Goal: Task Accomplishment & Management: Complete application form

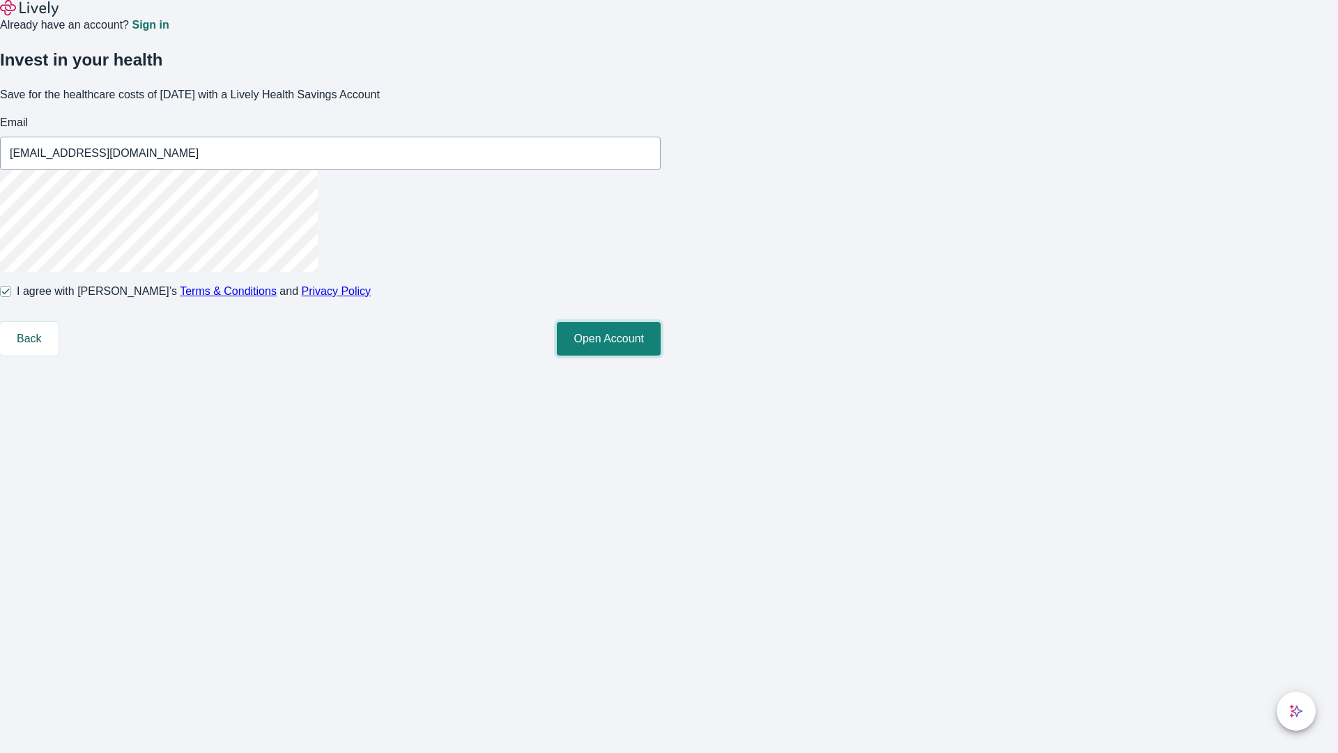
click at [661, 355] on button "Open Account" at bounding box center [609, 338] width 104 height 33
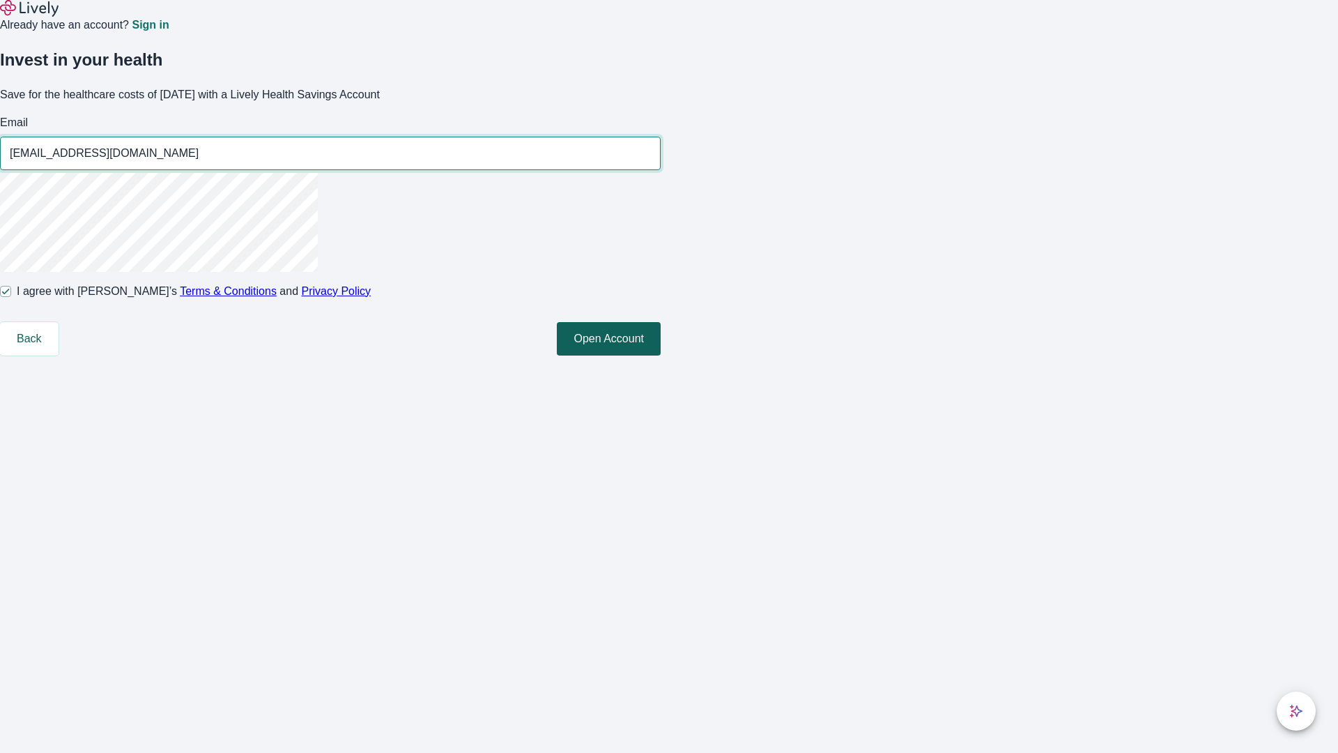
type input "Angie_Hermann87250818101953@hotmail.com"
click at [11, 297] on input "I agree with Lively’s Terms & Conditions and Privacy Policy" at bounding box center [5, 291] width 11 height 11
checkbox input "false"
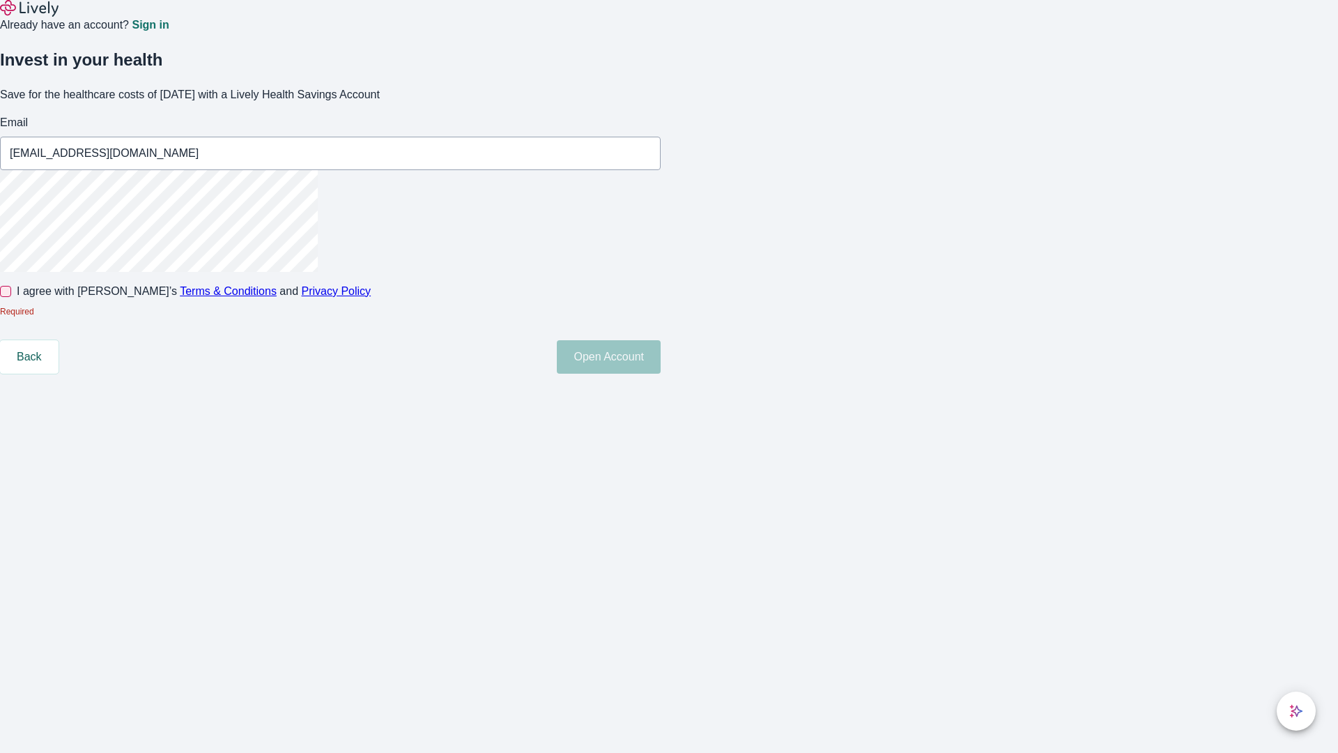
type input "Jean79250818101953@yahoo.com"
click at [11, 297] on input "I agree with Lively’s Terms & Conditions and Privacy Policy" at bounding box center [5, 291] width 11 height 11
checkbox input "true"
click at [661, 374] on button "Open Account" at bounding box center [609, 356] width 104 height 33
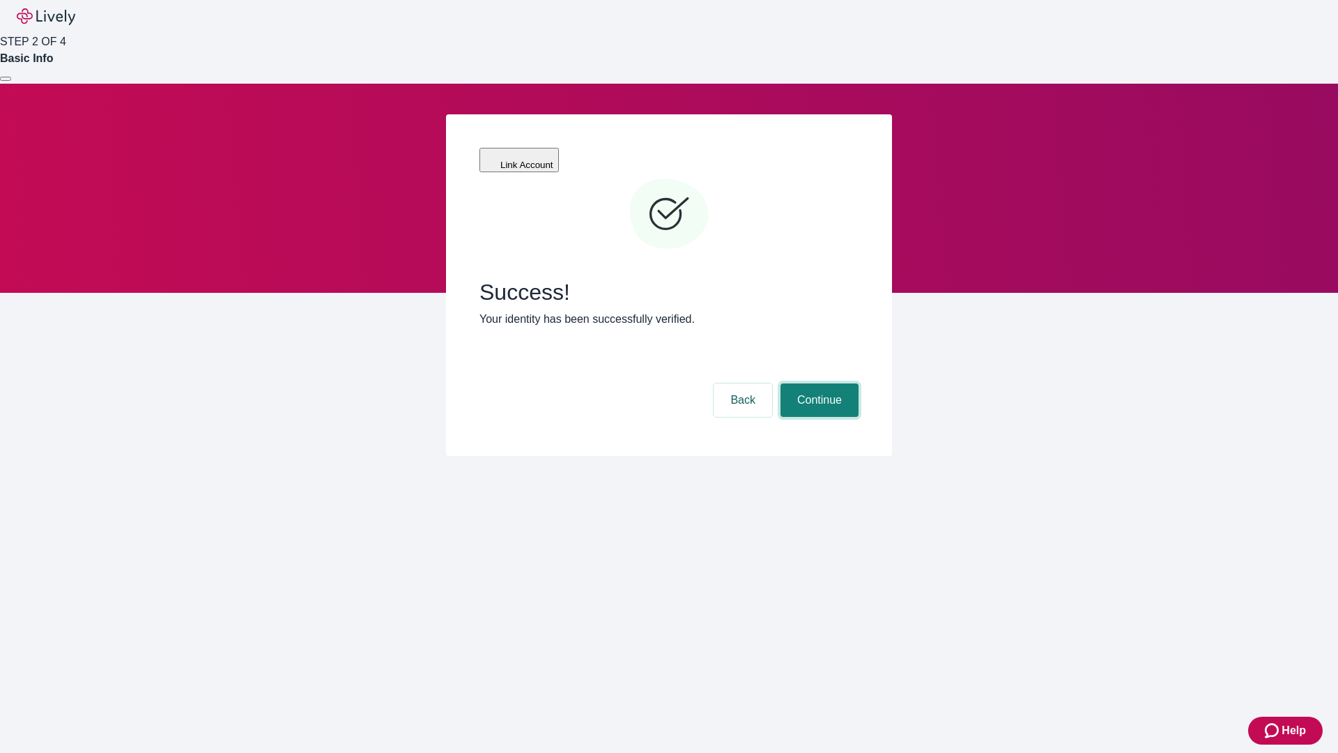
click at [817, 383] on button "Continue" at bounding box center [819, 399] width 78 height 33
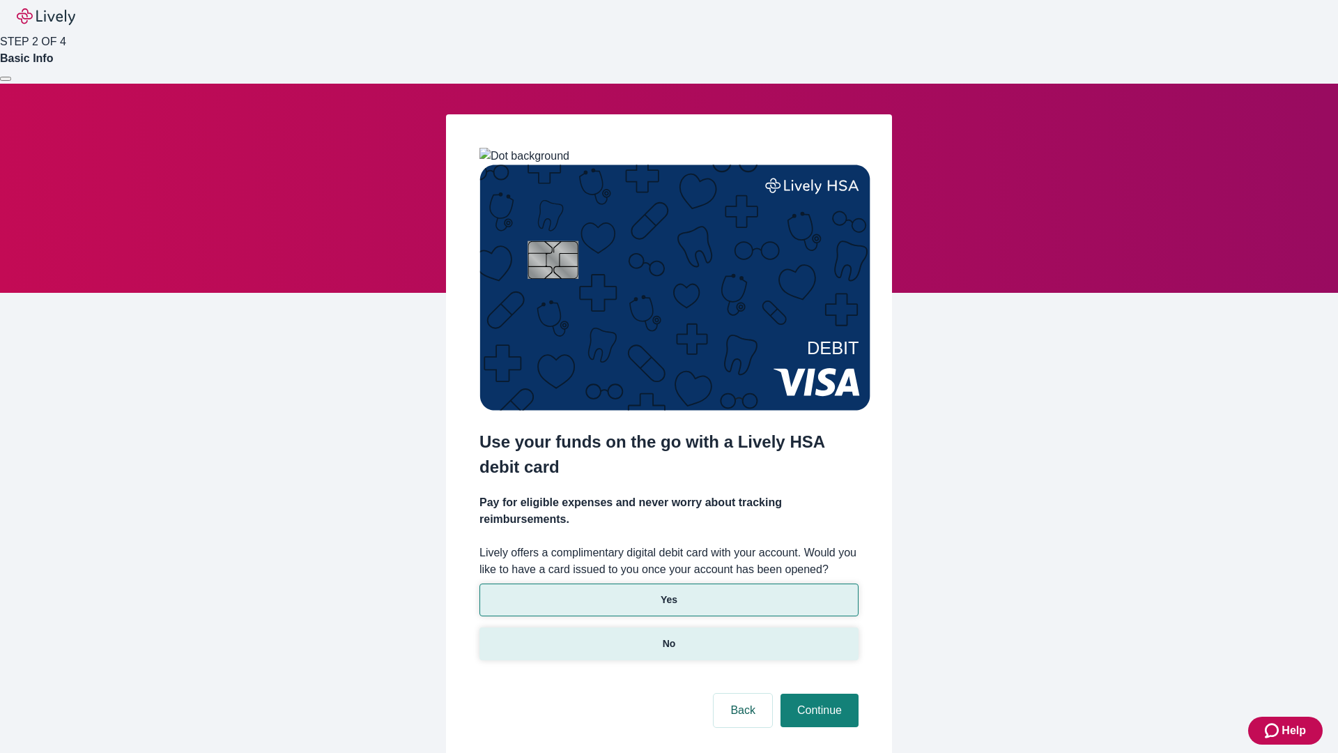
click at [668, 636] on p "No" at bounding box center [669, 643] width 13 height 15
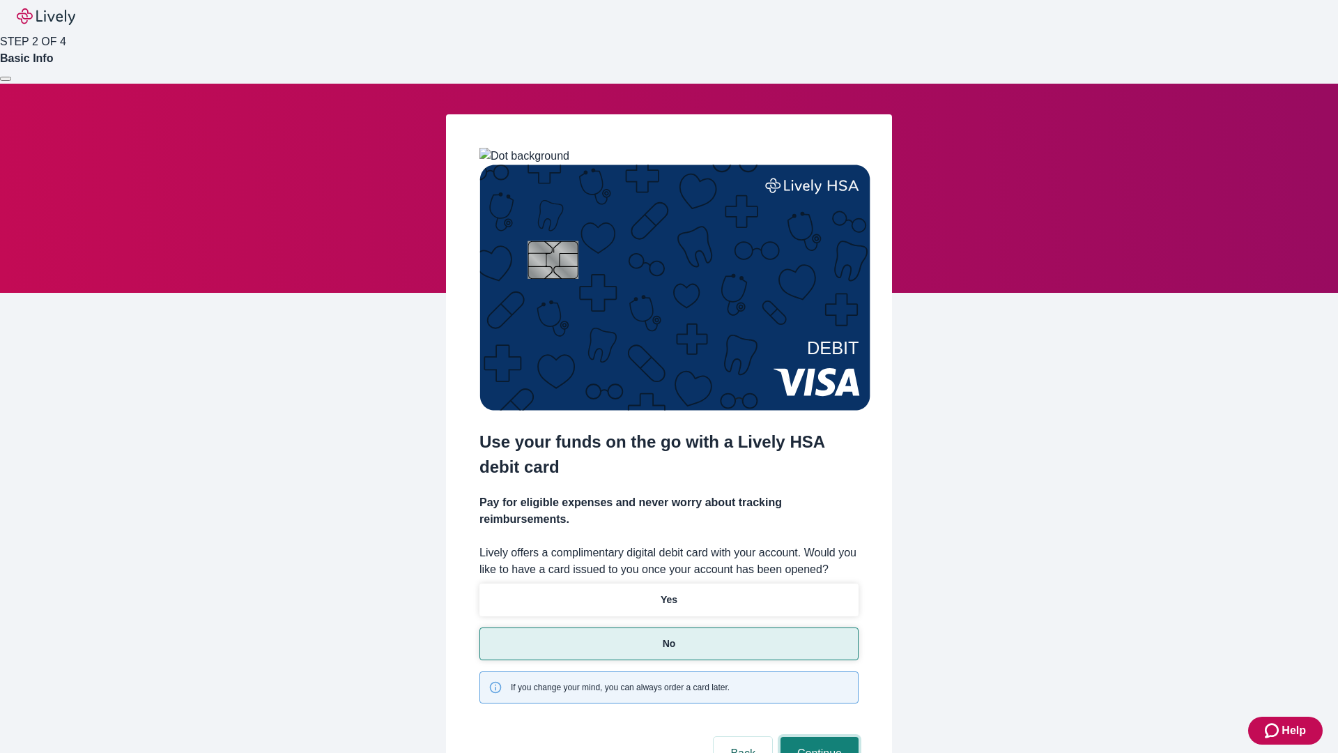
click at [817, 737] on button "Continue" at bounding box center [819, 753] width 78 height 33
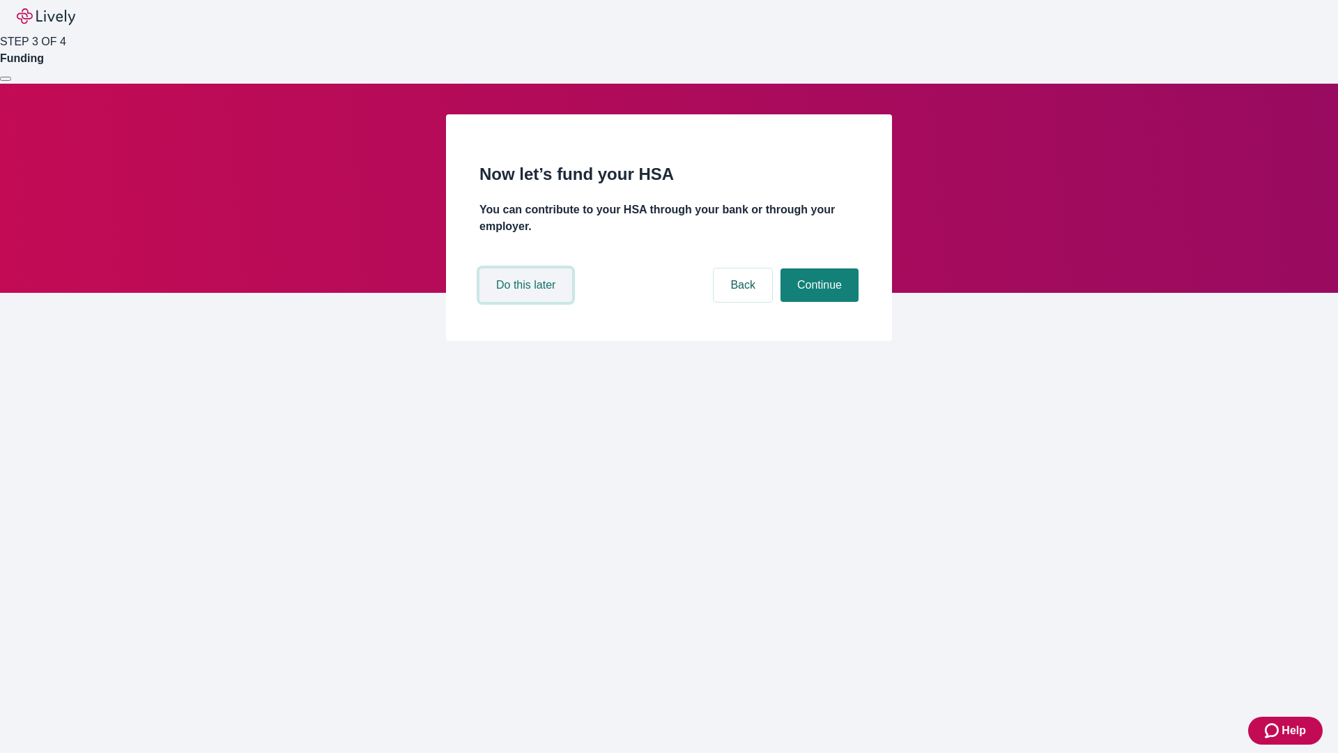
click at [528, 302] on button "Do this later" at bounding box center [525, 284] width 93 height 33
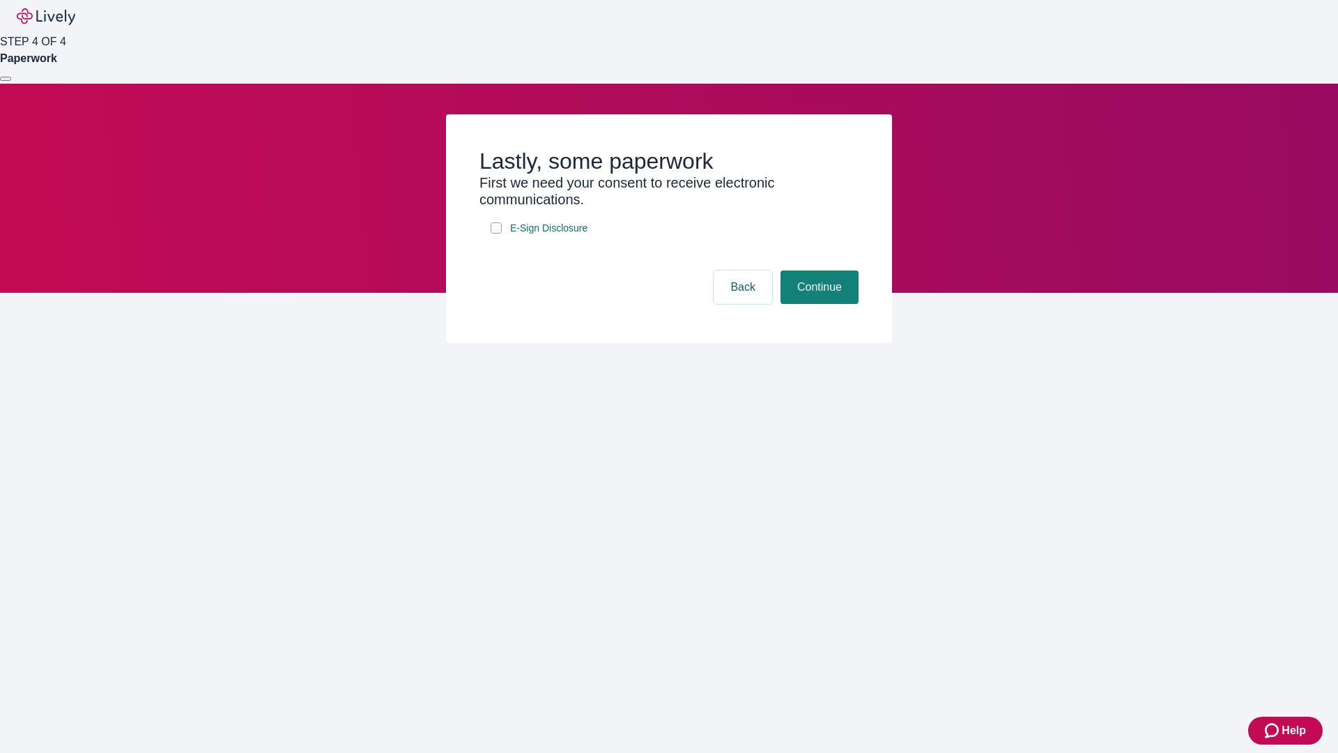
click at [496, 233] on input "E-Sign Disclosure" at bounding box center [496, 227] width 11 height 11
checkbox input "true"
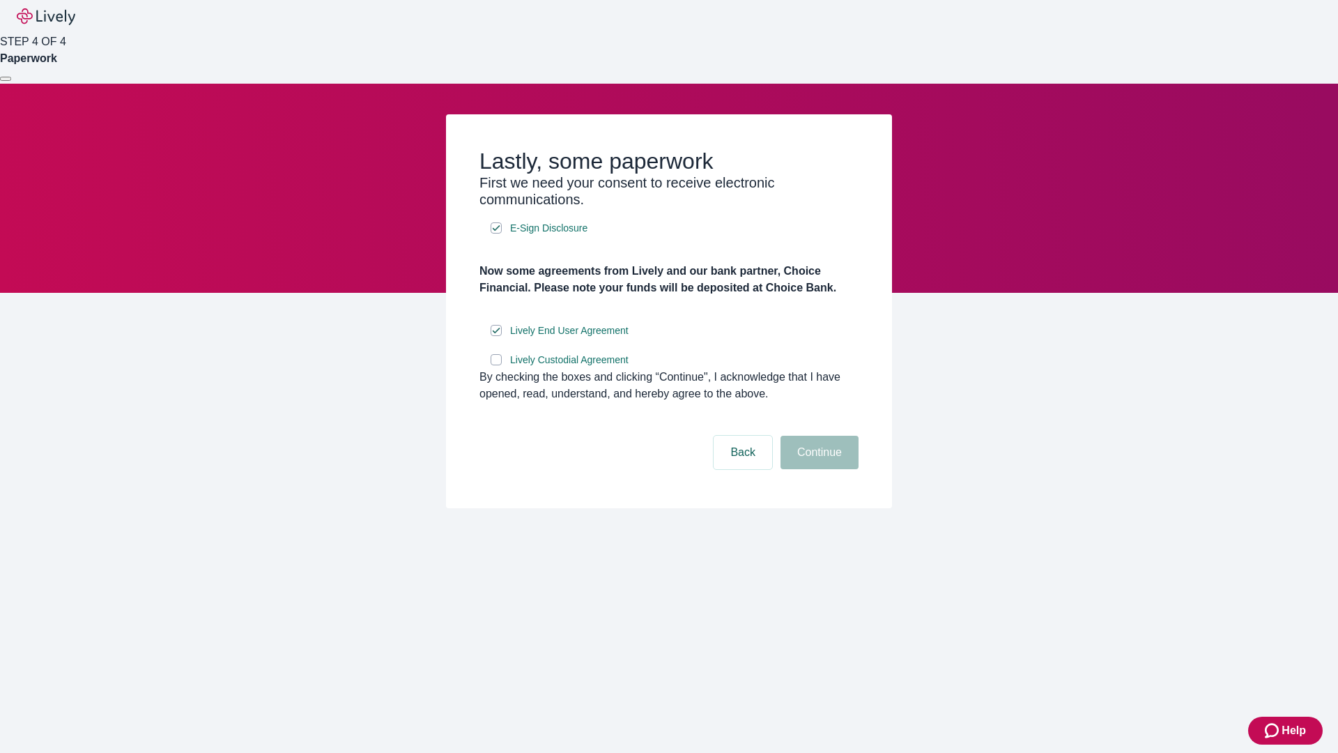
click at [496, 365] on input "Lively Custodial Agreement" at bounding box center [496, 359] width 11 height 11
checkbox input "true"
click at [817, 469] on button "Continue" at bounding box center [819, 452] width 78 height 33
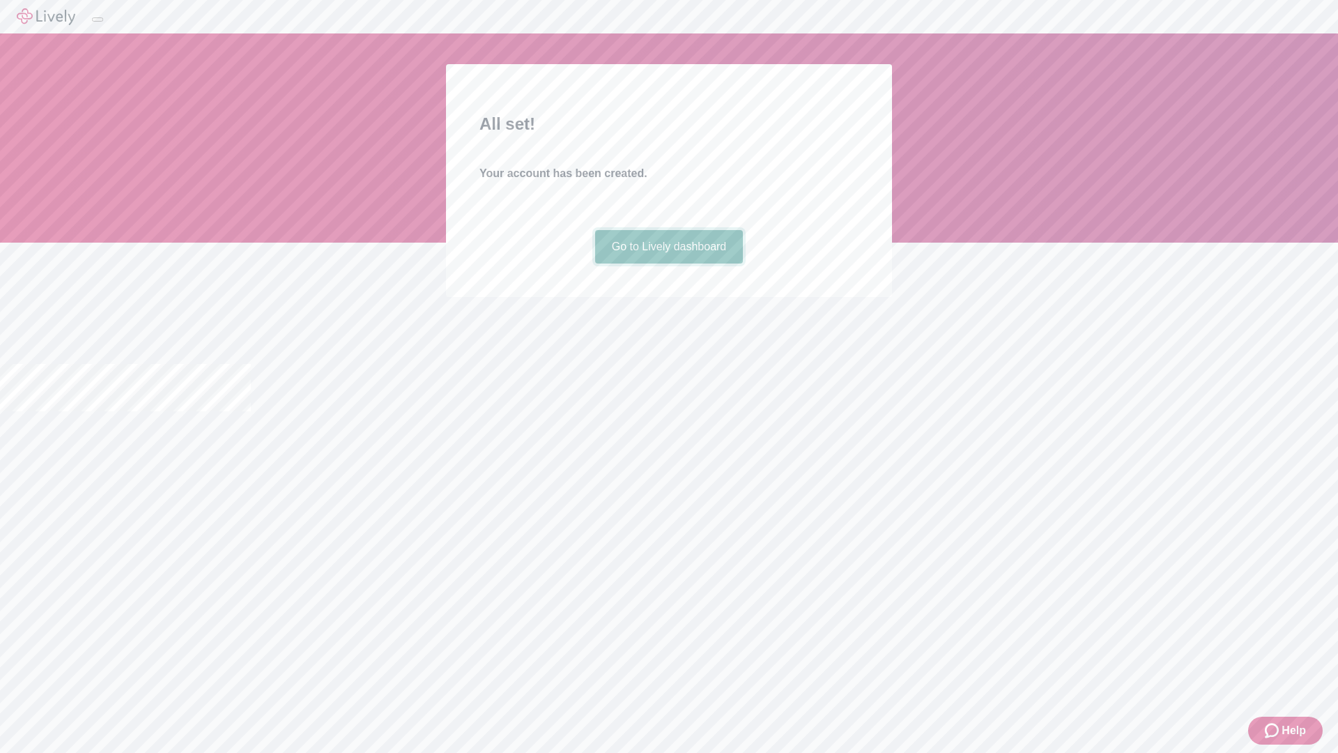
click at [668, 263] on link "Go to Lively dashboard" at bounding box center [669, 246] width 148 height 33
